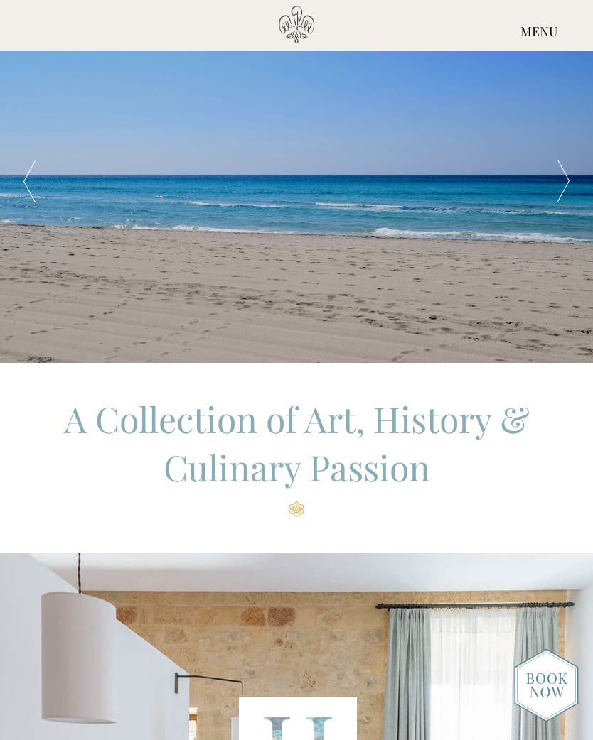
click at [546, 28] on div "MENU" at bounding box center [539, 32] width 108 height 53
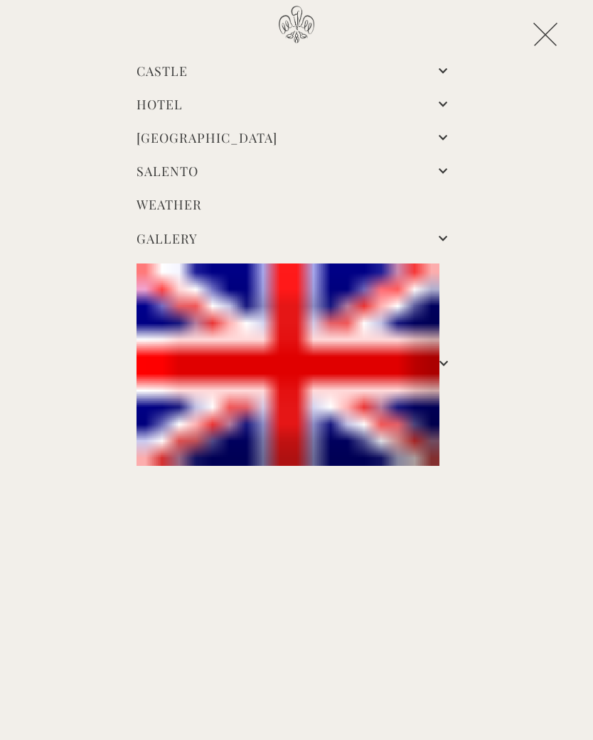
click at [173, 104] on link "Hotel" at bounding box center [159, 104] width 46 height 17
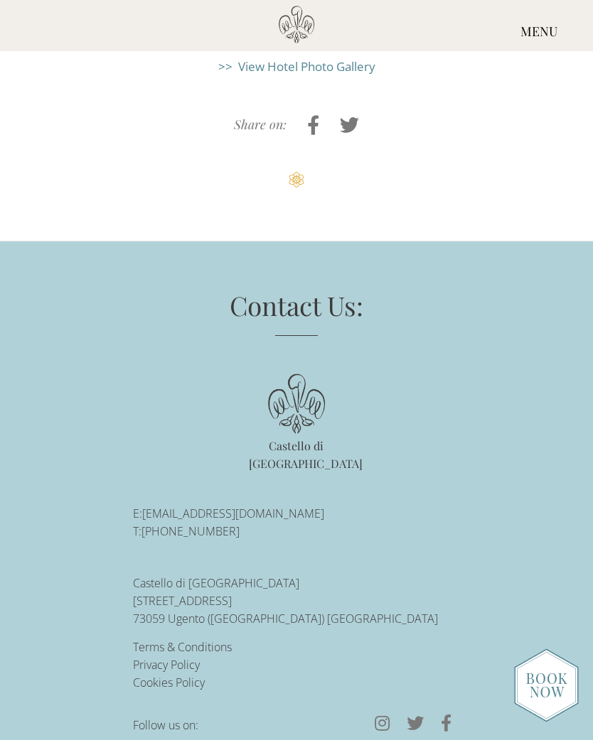
scroll to position [4255, 0]
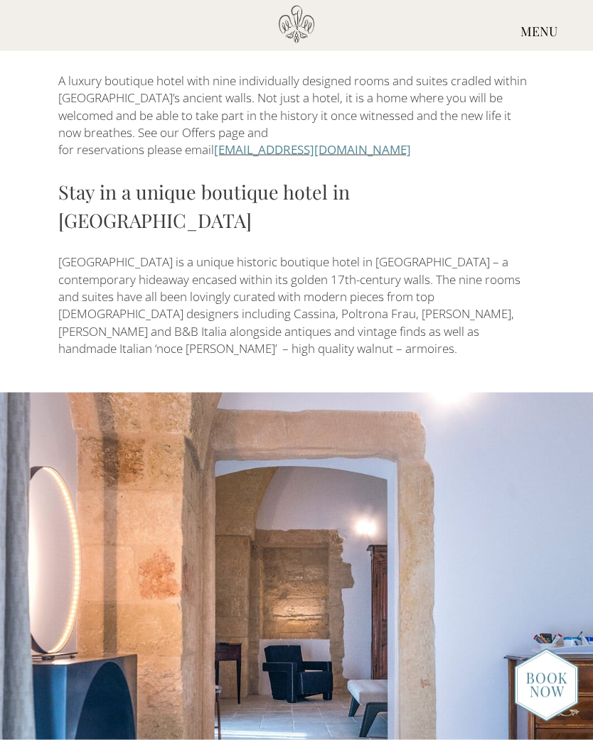
click at [546, 28] on div "MENU" at bounding box center [539, 32] width 108 height 53
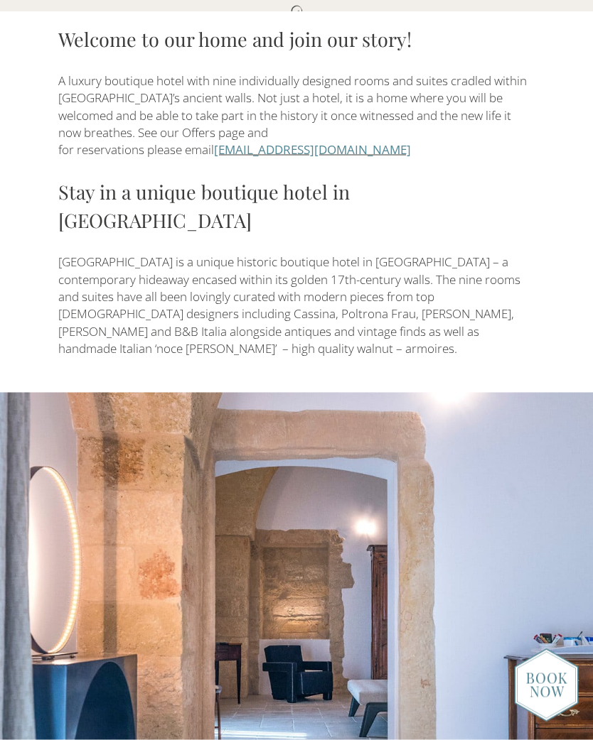
scroll to position [549, 0]
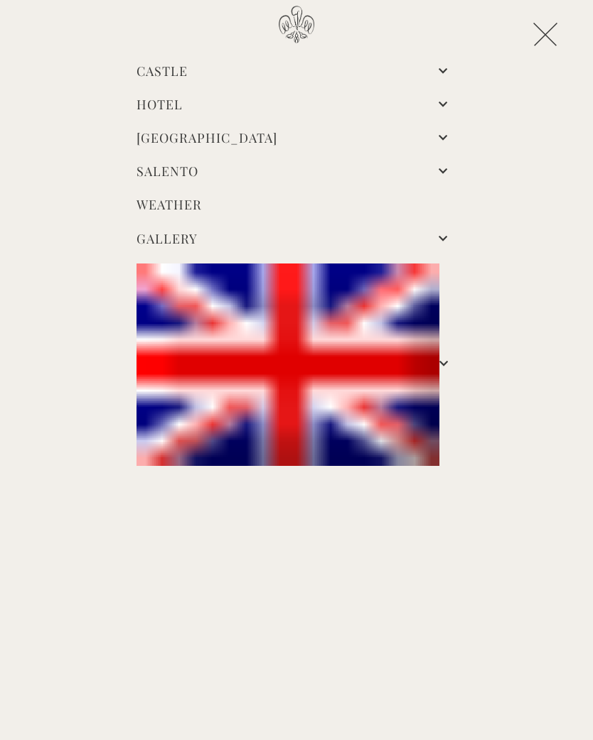
click at [432, 239] on li "Gallery Before & After" at bounding box center [296, 239] width 341 height 33
click at [198, 236] on link "Gallery" at bounding box center [166, 238] width 61 height 17
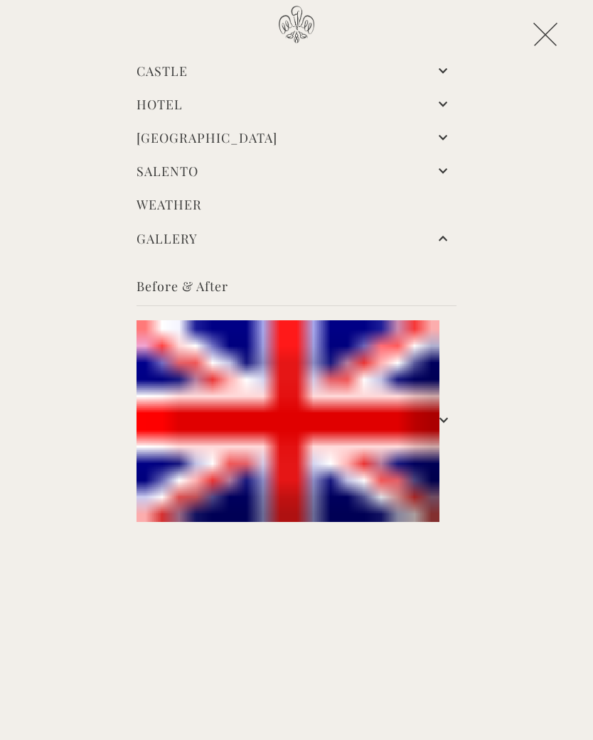
click at [198, 243] on link "Gallery" at bounding box center [166, 238] width 61 height 17
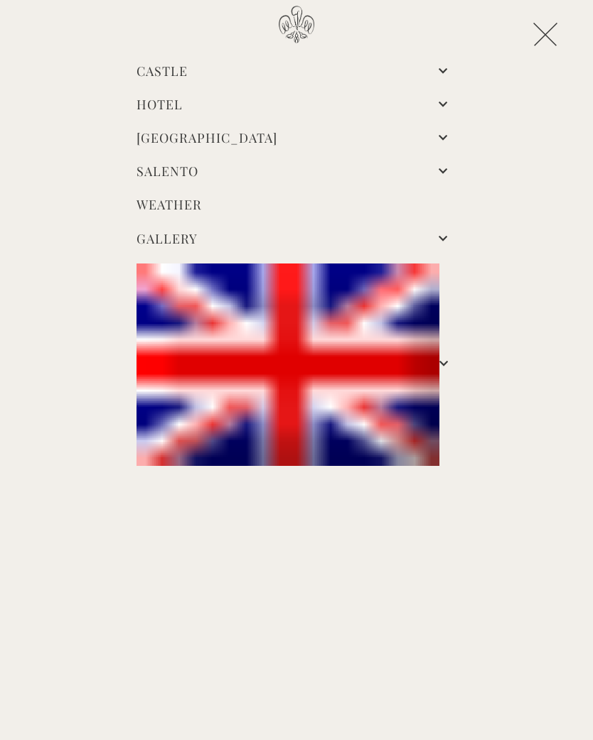
click at [192, 235] on link "Gallery" at bounding box center [166, 238] width 61 height 17
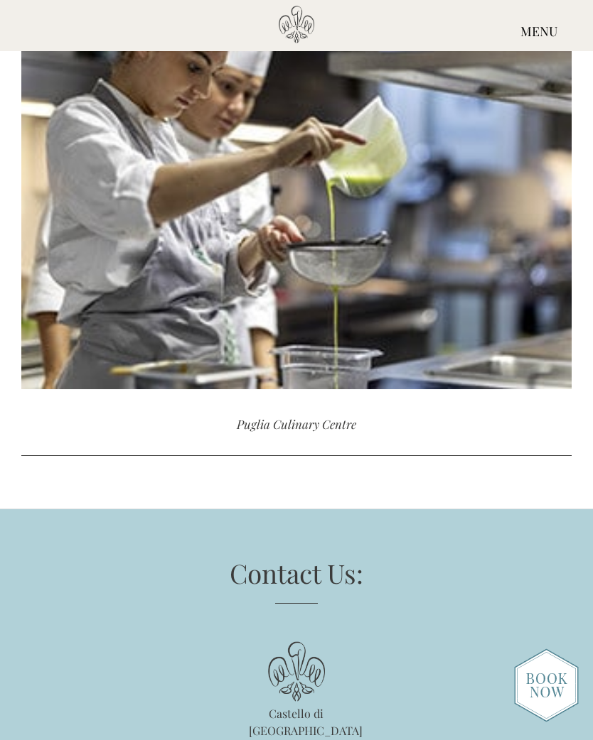
scroll to position [2840, 0]
